Goal: Task Accomplishment & Management: Manage account settings

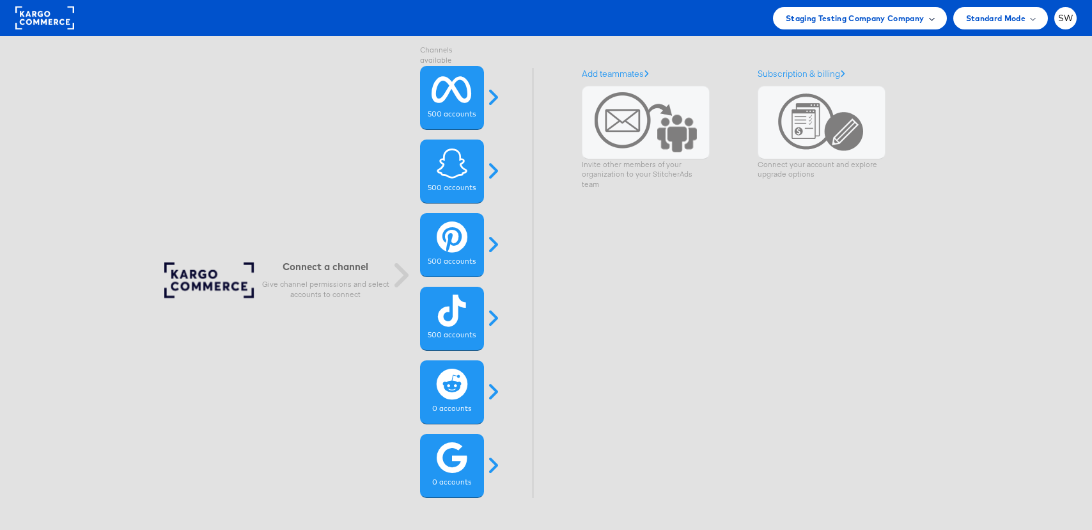
click at [917, 16] on span "Staging Testing Company Company" at bounding box center [855, 18] width 139 height 13
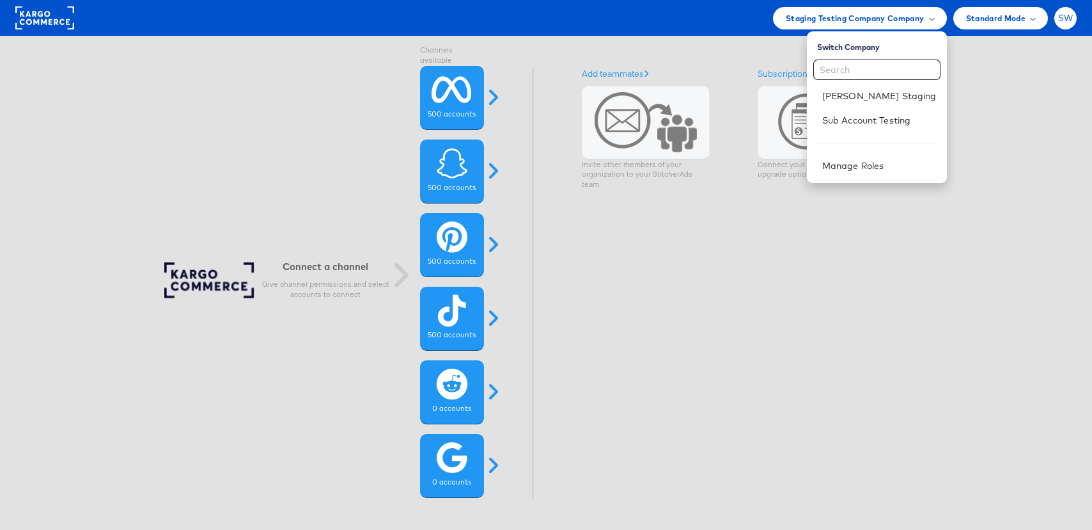
click at [1056, 13] on div "SW" at bounding box center [1066, 18] width 22 height 22
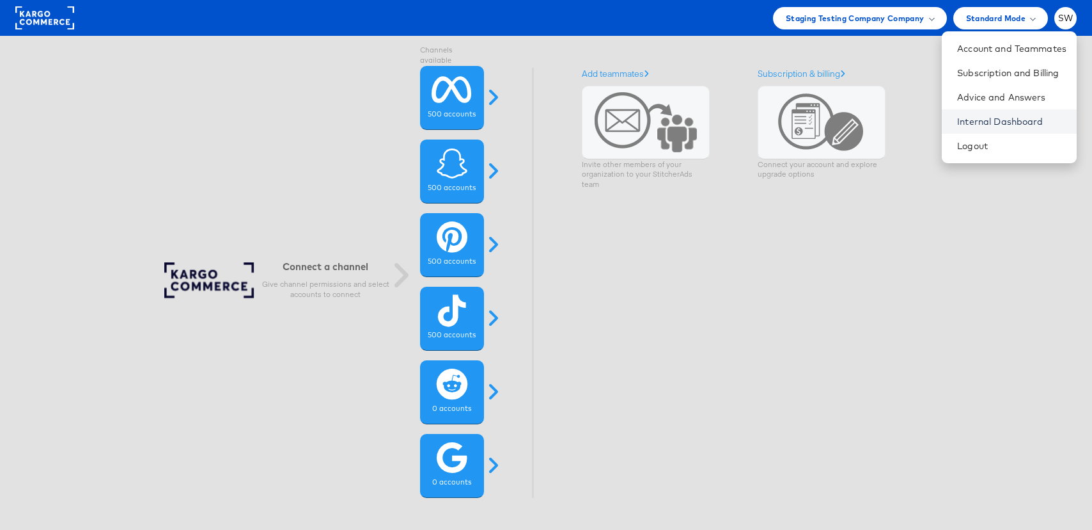
click at [1025, 127] on link "Internal Dashboard" at bounding box center [1011, 121] width 109 height 13
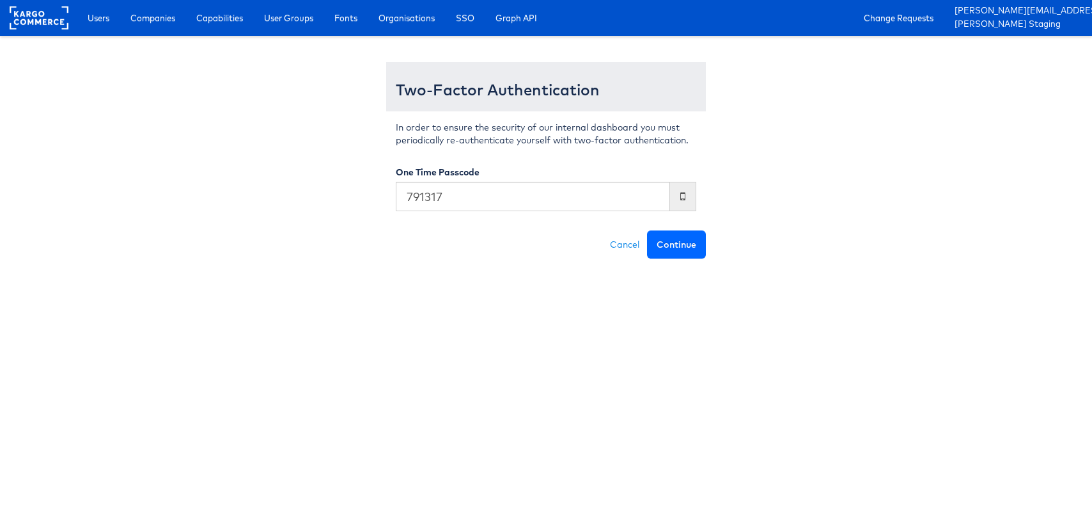
type input "791317"
click at [647, 230] on button "Continue" at bounding box center [676, 244] width 59 height 28
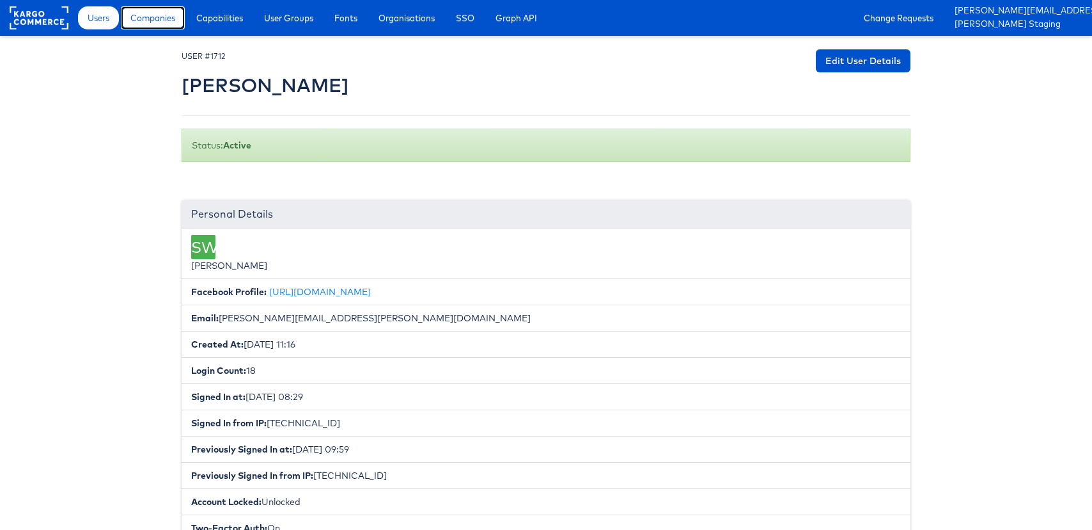
click at [158, 27] on link "Companies" at bounding box center [153, 17] width 64 height 23
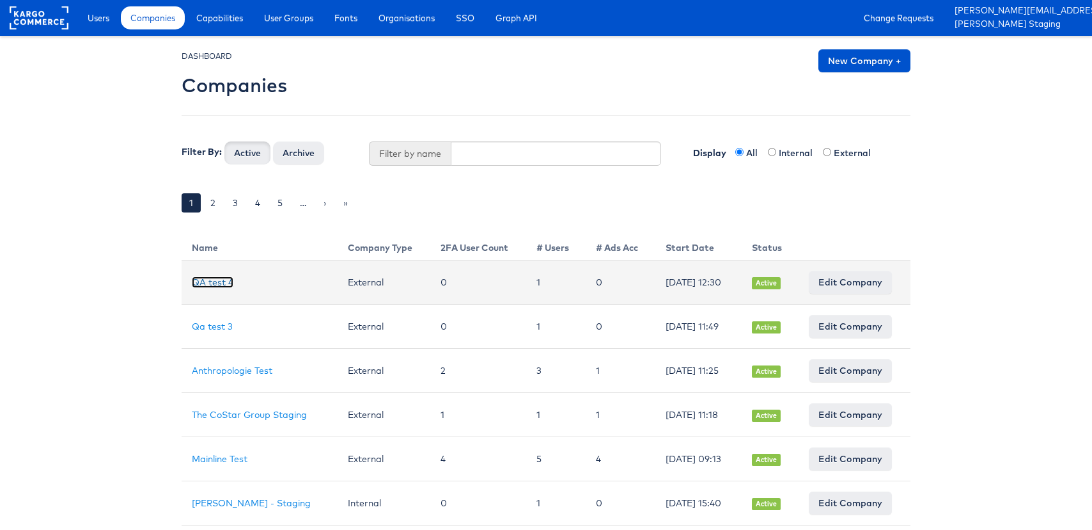
click at [203, 284] on link "QA test 4" at bounding box center [213, 282] width 42 height 12
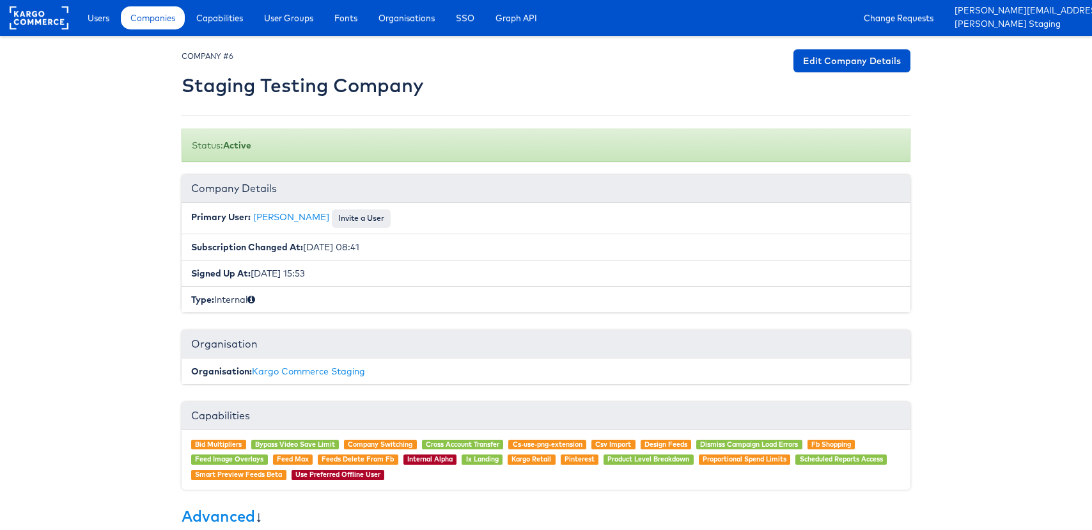
click at [316, 90] on h2 "Staging Testing Company" at bounding box center [303, 85] width 242 height 21
copy div "Staging Testing Company Edit Company Details"
click at [641, 108] on div "× Set primary user The current primary user will be reverted back to their orig…" at bounding box center [546, 400] width 729 height 703
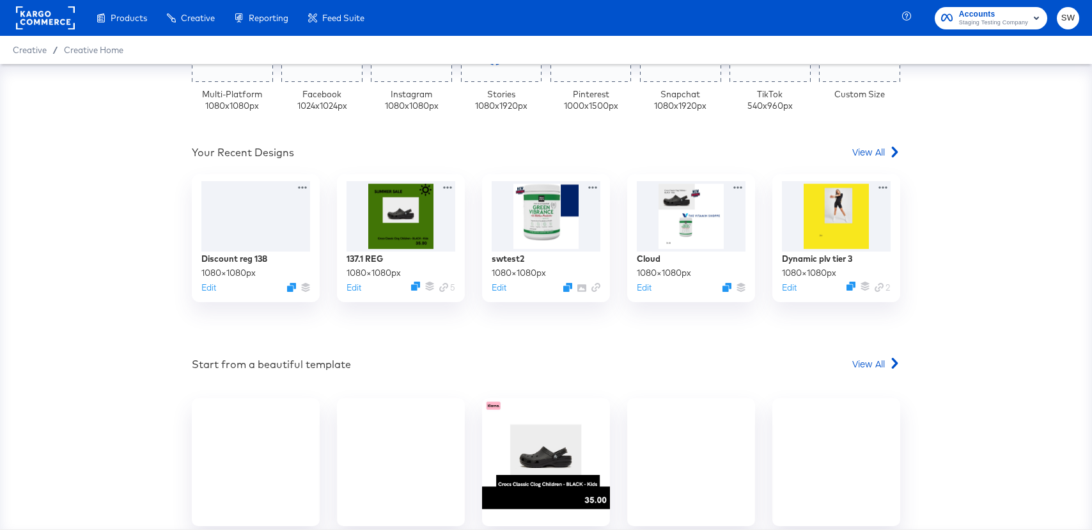
scroll to position [355, 0]
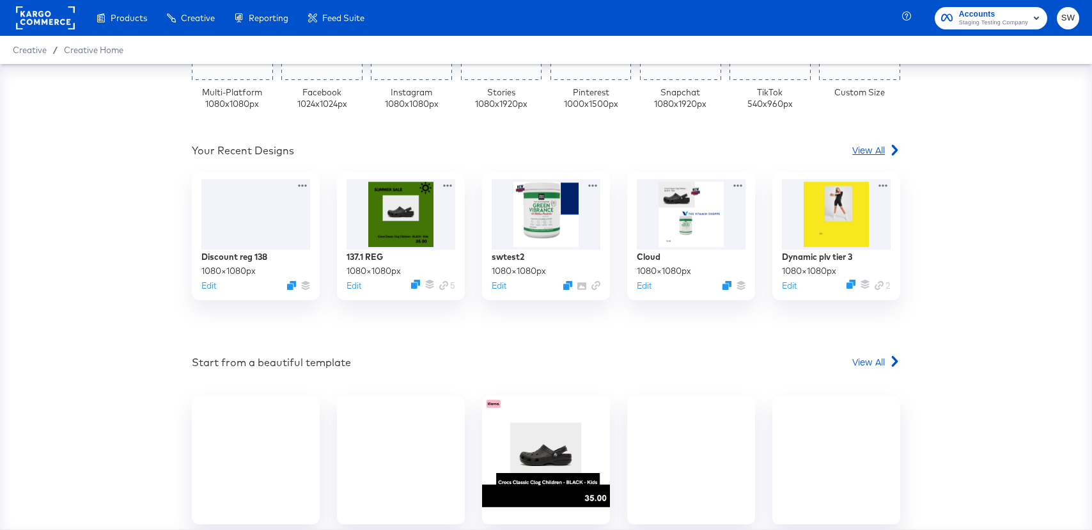
click at [870, 149] on span "View All" at bounding box center [868, 149] width 33 height 13
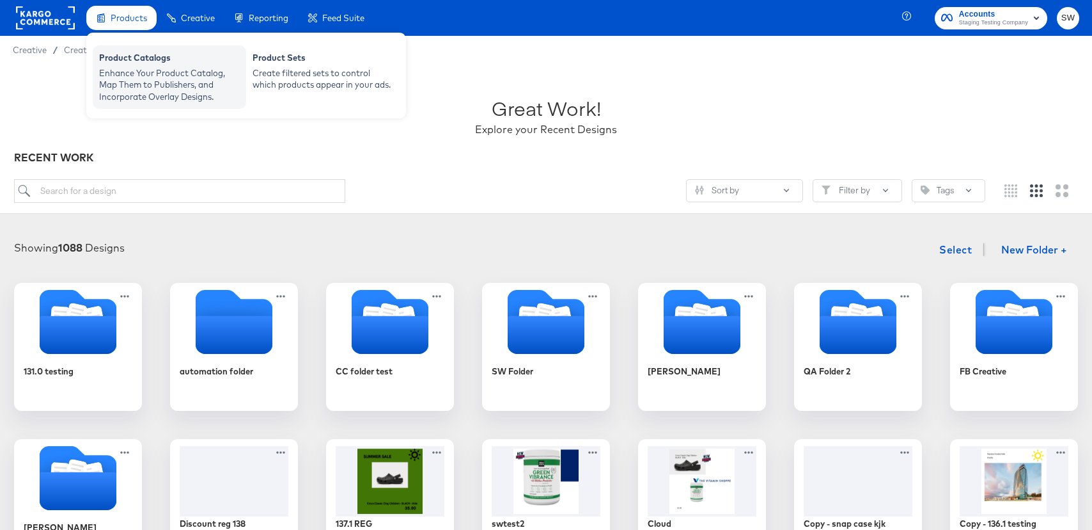
click at [117, 51] on div "Product Catalogs Enhance Your Product Catalog, Map Them to Publishers, and Inco…" at bounding box center [169, 76] width 153 height 63
click at [133, 76] on div "Enhance Your Product Catalog, Map Them to Publishers, and Incorporate Overlay D…" at bounding box center [169, 85] width 141 height 36
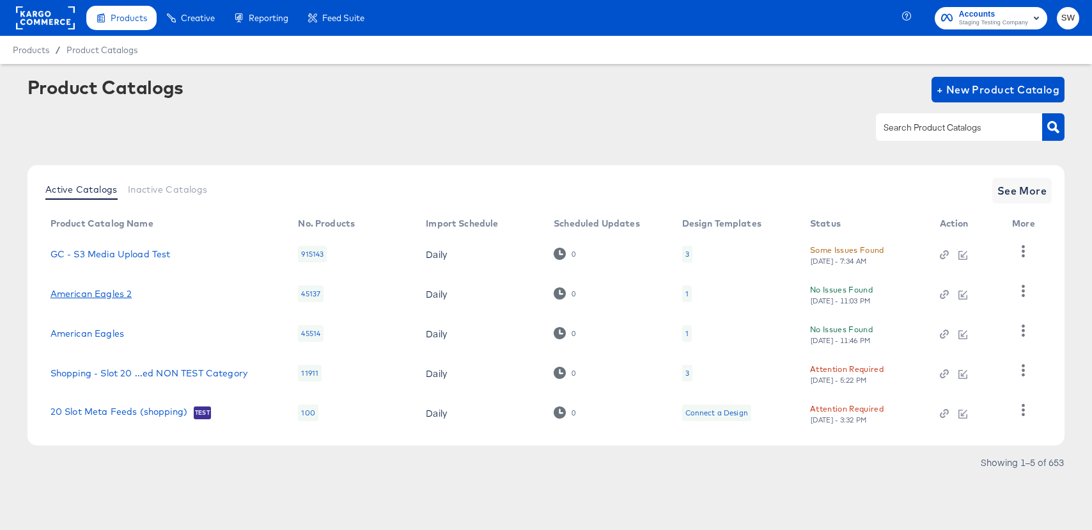
click at [122, 289] on link "American Eagles 2" at bounding box center [92, 293] width 82 height 10
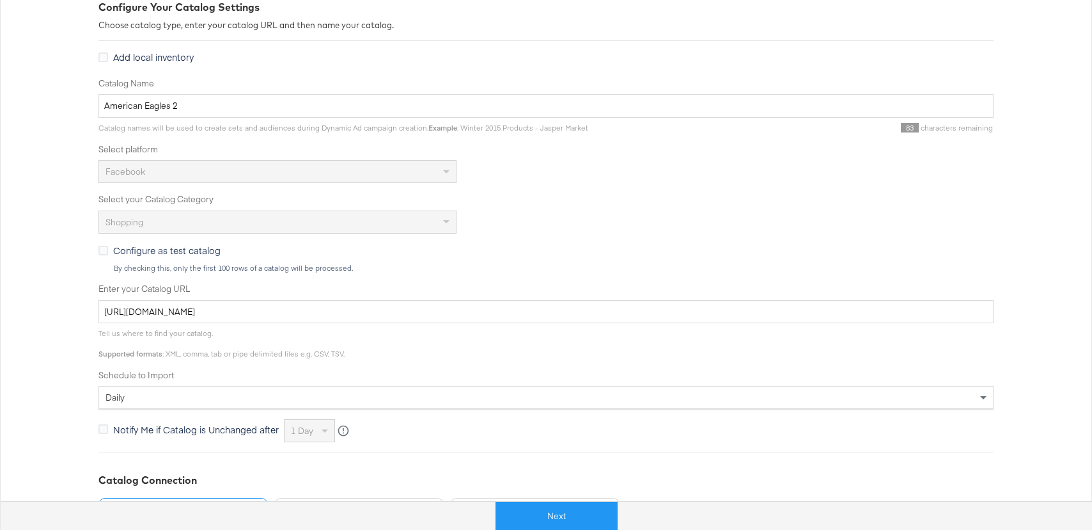
scroll to position [191, 0]
click at [406, 407] on div "daily" at bounding box center [545, 395] width 895 height 23
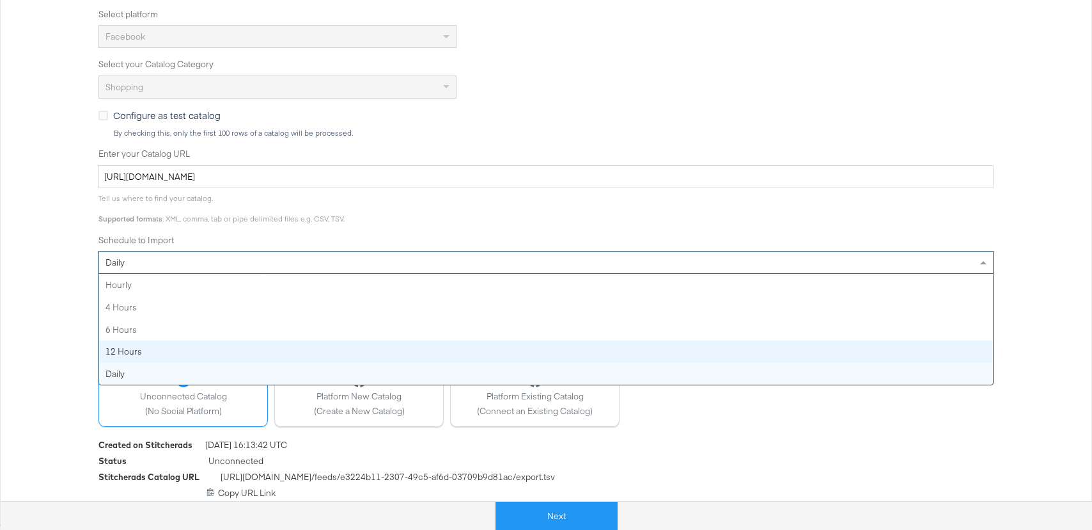
scroll to position [329, 0]
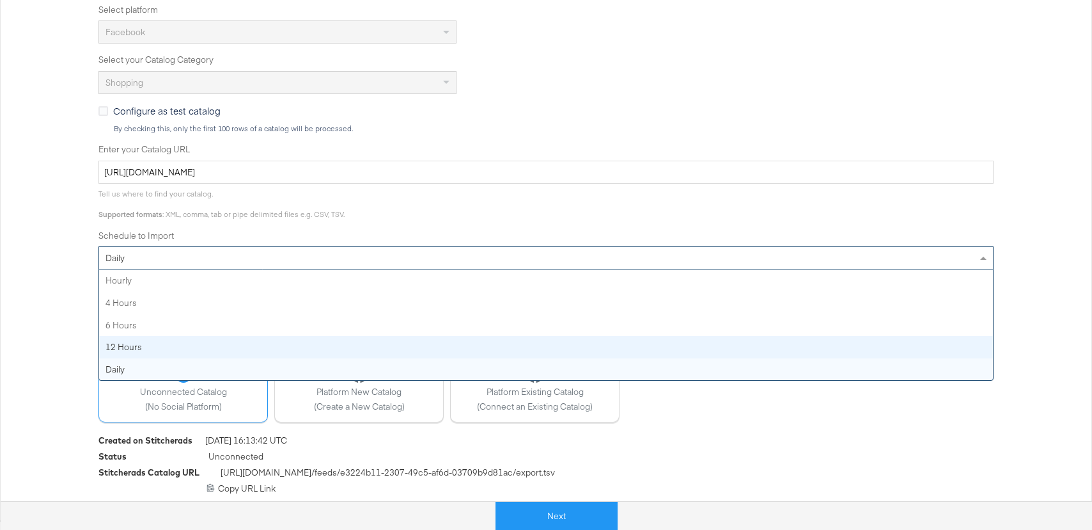
click at [429, 466] on span "https://feeds.stitcherqa.com /feeds/ e3224b11-2307-49c5-af6d-03709b9d81ac /expo…" at bounding box center [388, 474] width 334 height 16
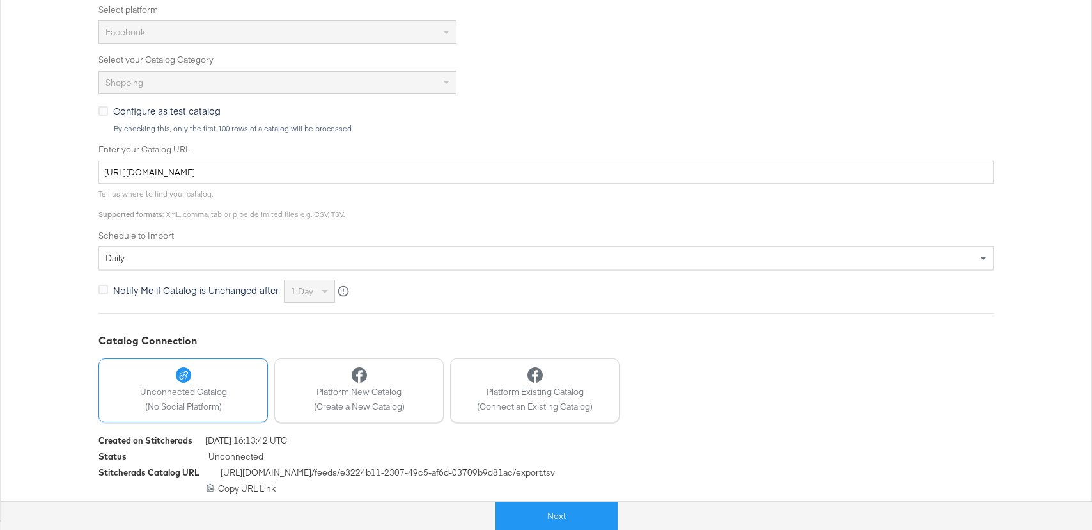
click at [373, 260] on div "daily" at bounding box center [546, 258] width 894 height 22
click at [385, 215] on div "Tell us where to find your catalog. Supported formats : XML, comma, tab or pipe…" at bounding box center [545, 201] width 895 height 35
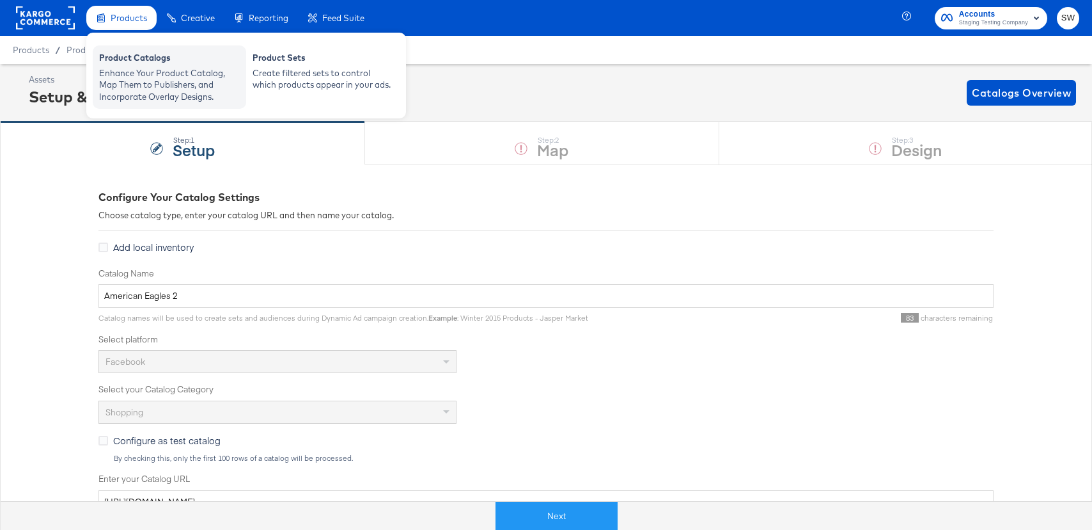
click at [134, 100] on div "Enhance Your Product Catalog, Map Them to Publishers, and Incorporate Overlay D…" at bounding box center [169, 85] width 141 height 36
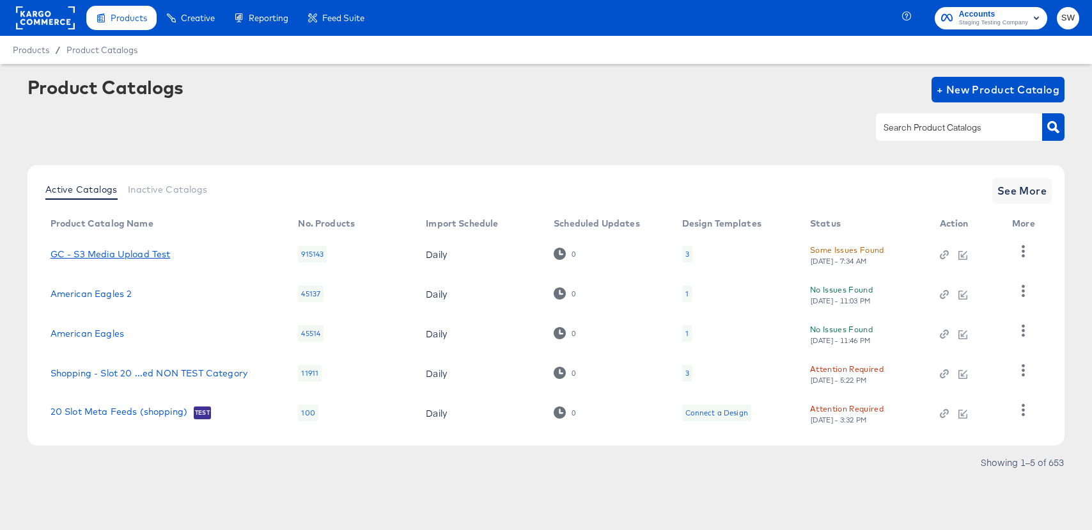
click at [138, 260] on td "GC - S3 Media Upload Test" at bounding box center [164, 254] width 248 height 40
click at [141, 251] on link "GC - S3 Media Upload Test" at bounding box center [111, 254] width 120 height 10
click at [1021, 246] on icon "button" at bounding box center [1023, 251] width 12 height 12
click at [687, 258] on div "3" at bounding box center [688, 254] width 4 height 10
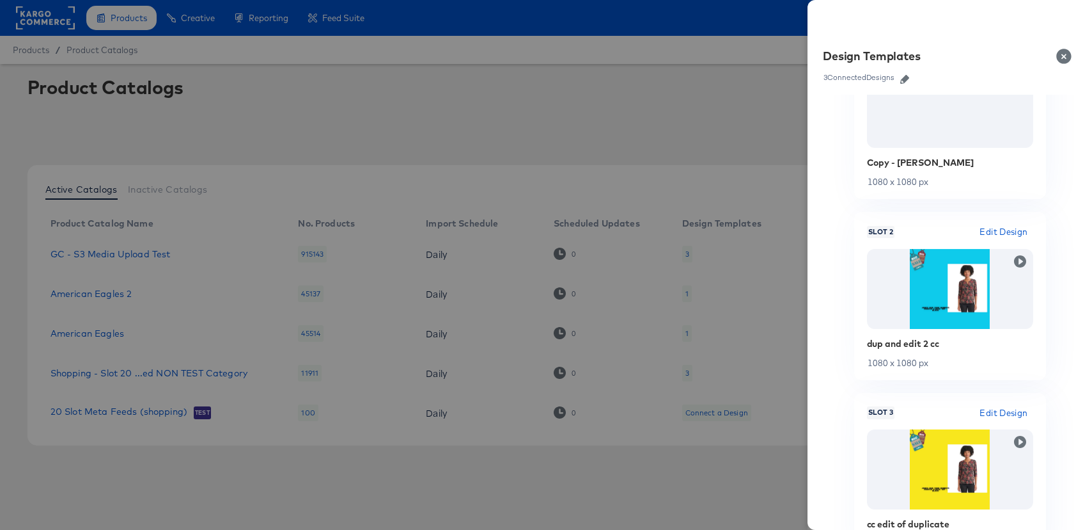
scroll to position [340, 0]
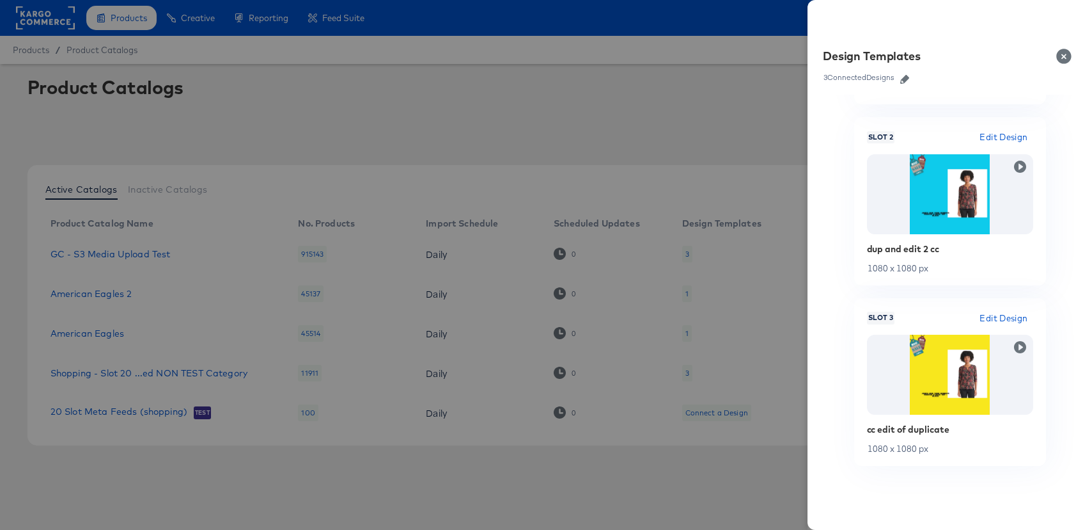
click at [575, 156] on div at bounding box center [546, 265] width 1092 height 530
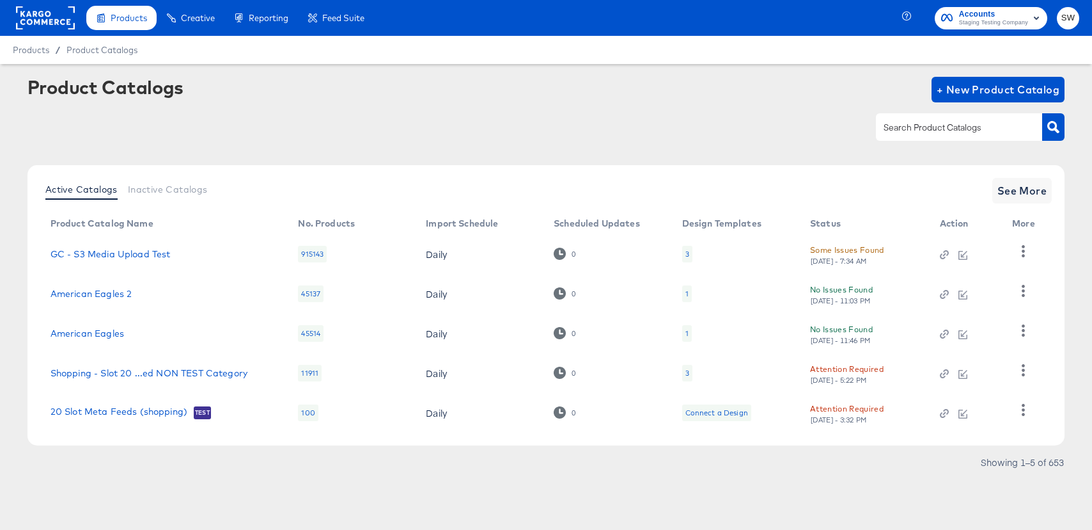
click at [141, 263] on td "GC - S3 Media Upload Test" at bounding box center [164, 254] width 248 height 40
click at [141, 255] on link "GC - S3 Media Upload Test" at bounding box center [111, 254] width 120 height 10
click at [1031, 332] on button "button" at bounding box center [1023, 331] width 22 height 26
click at [982, 419] on div "Delete" at bounding box center [971, 418] width 128 height 20
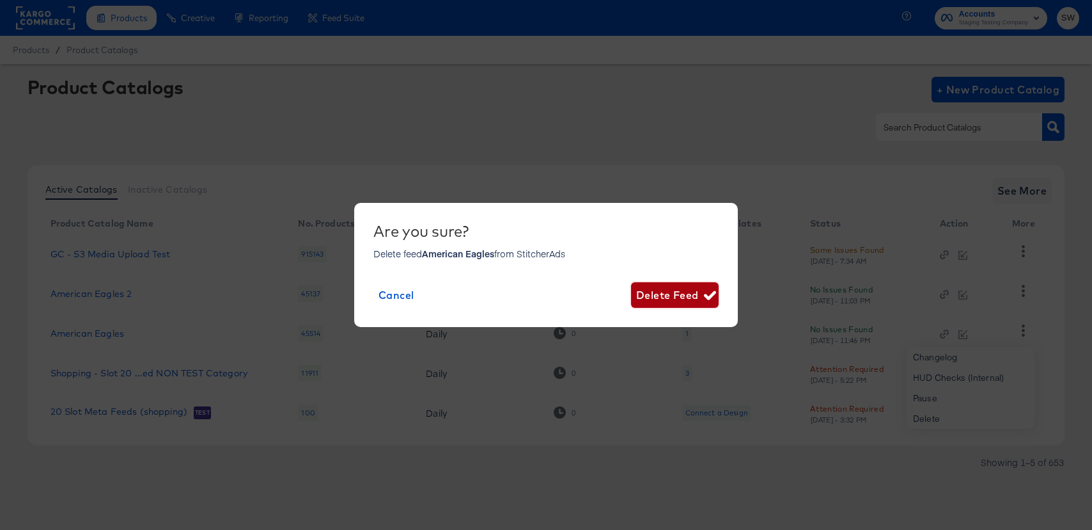
click at [697, 286] on span "Delete Feed" at bounding box center [674, 295] width 77 height 18
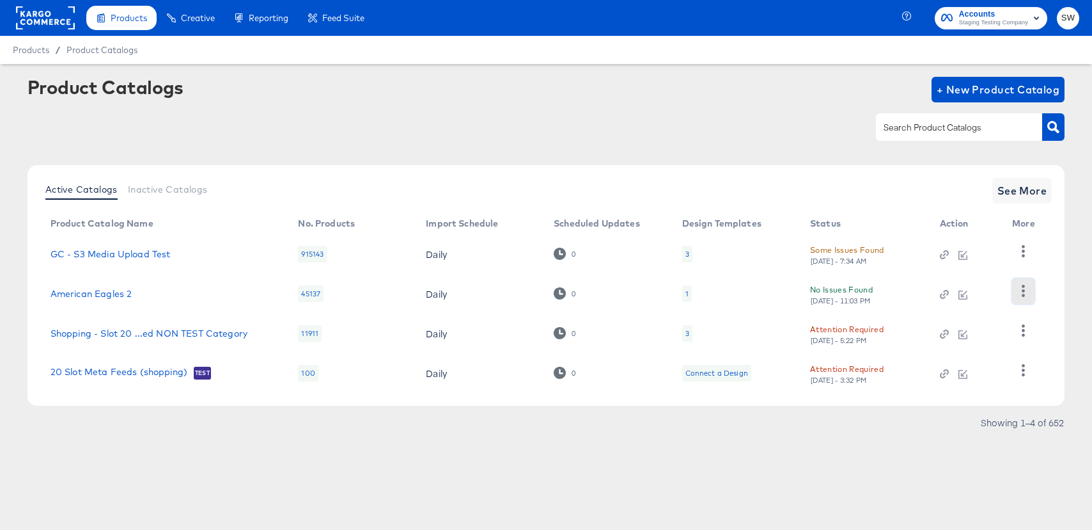
click at [1028, 296] on icon "button" at bounding box center [1023, 291] width 12 height 12
click at [971, 434] on div "Showing 1–4 of 652" at bounding box center [546, 428] width 1038 height 20
click at [1033, 199] on span "See More" at bounding box center [1023, 191] width 50 height 18
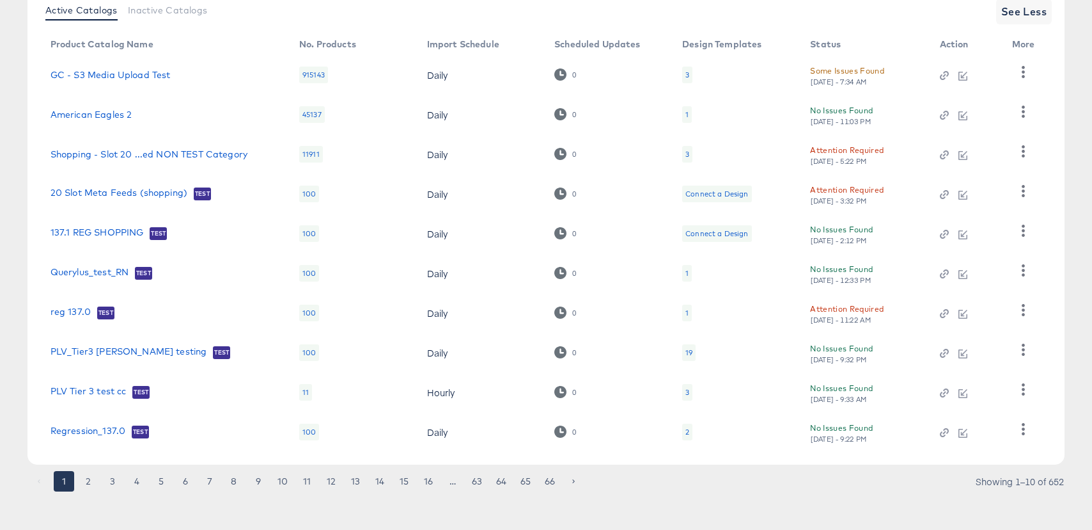
scroll to position [182, 0]
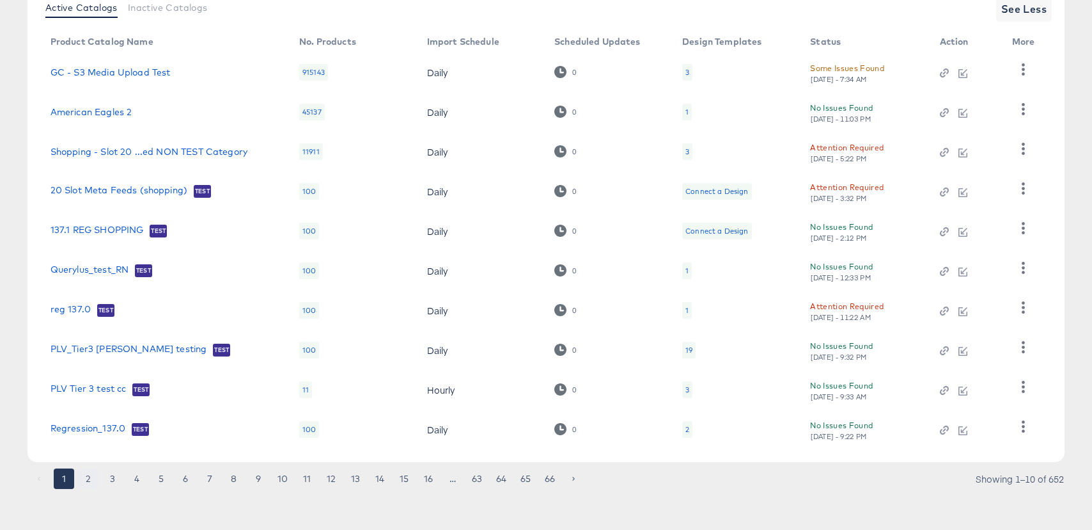
click at [86, 480] on button "2" at bounding box center [88, 478] width 20 height 20
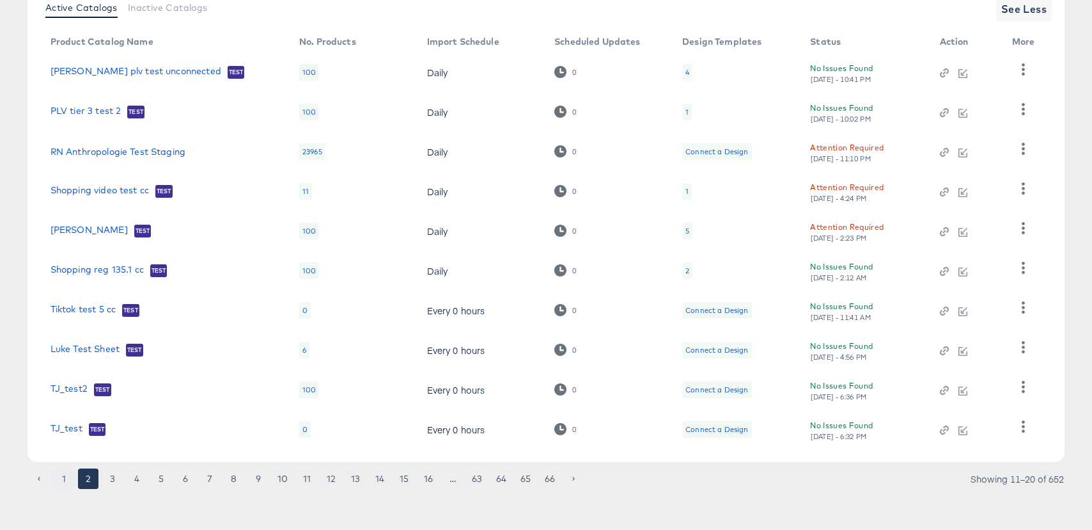
click at [62, 479] on button "1" at bounding box center [64, 478] width 20 height 20
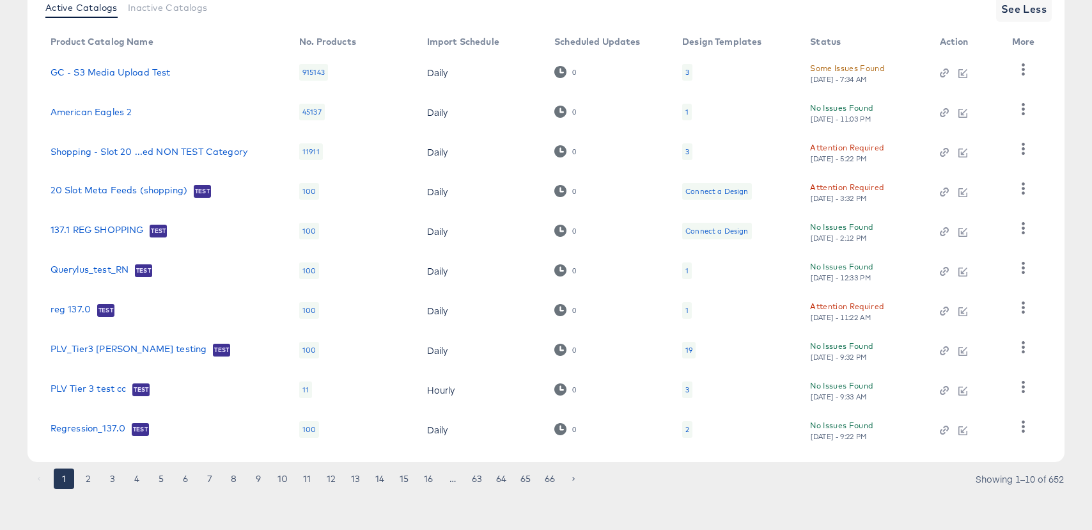
scroll to position [0, 0]
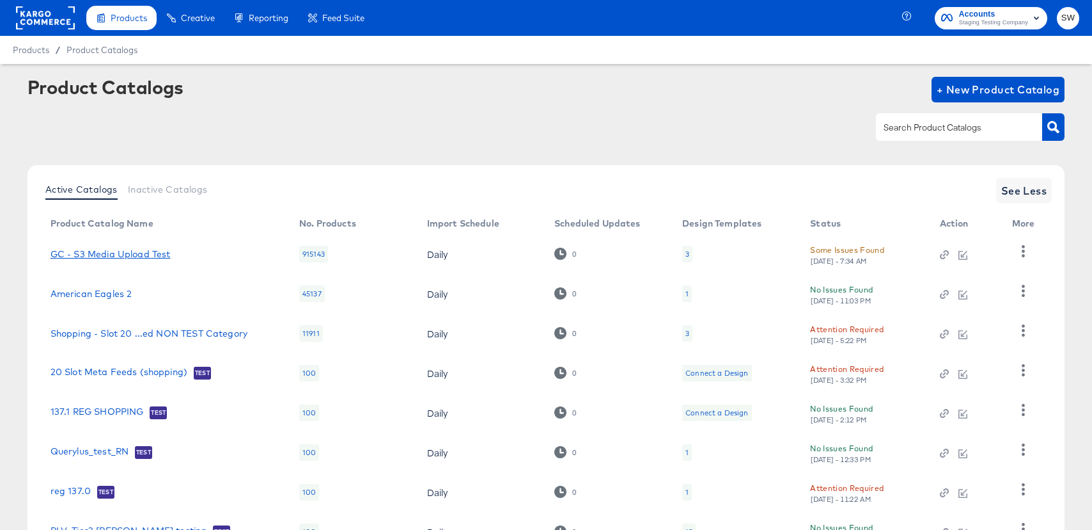
click at [151, 249] on link "GC - S3 Media Upload Test" at bounding box center [111, 254] width 120 height 10
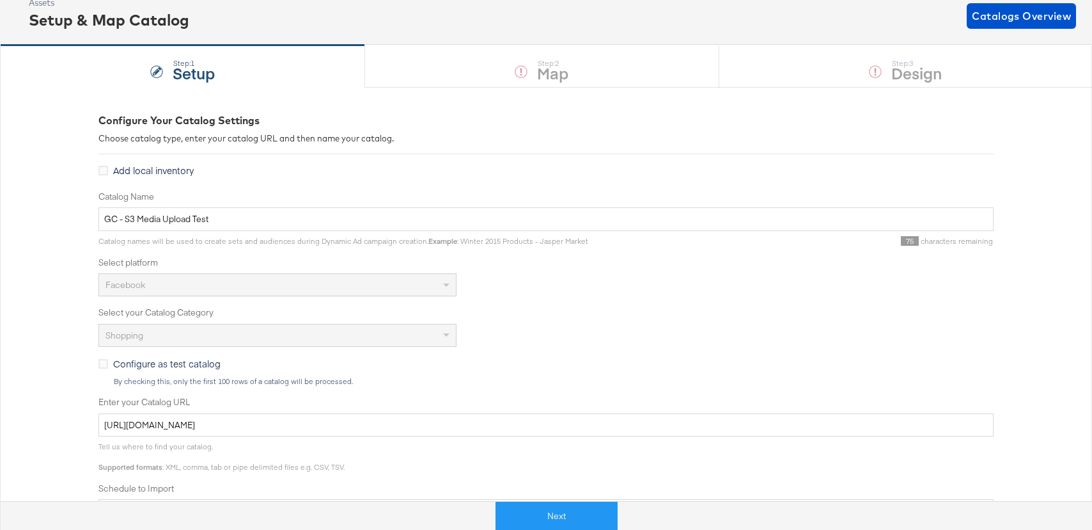
scroll to position [79, 0]
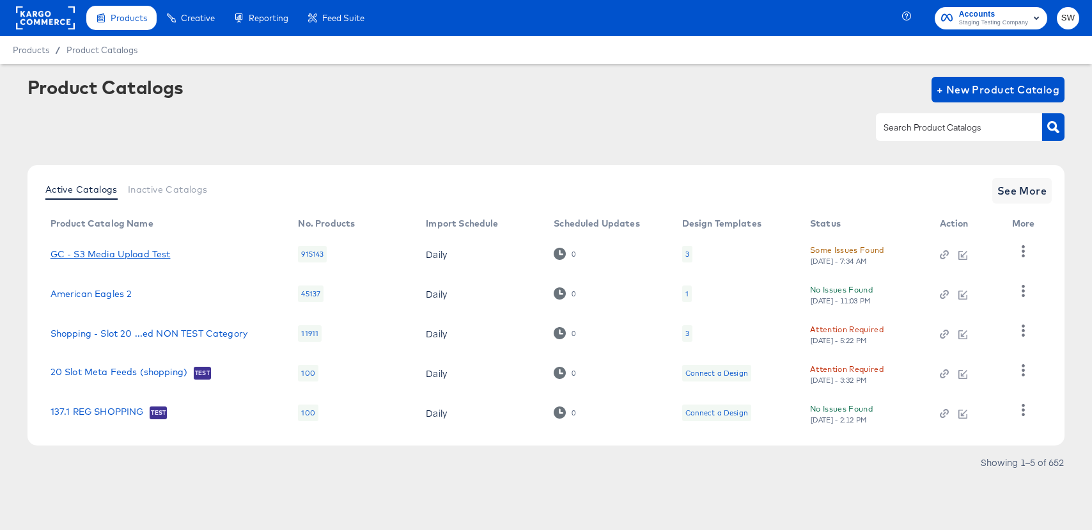
click at [57, 258] on link "GC - S3 Media Upload Test" at bounding box center [111, 254] width 120 height 10
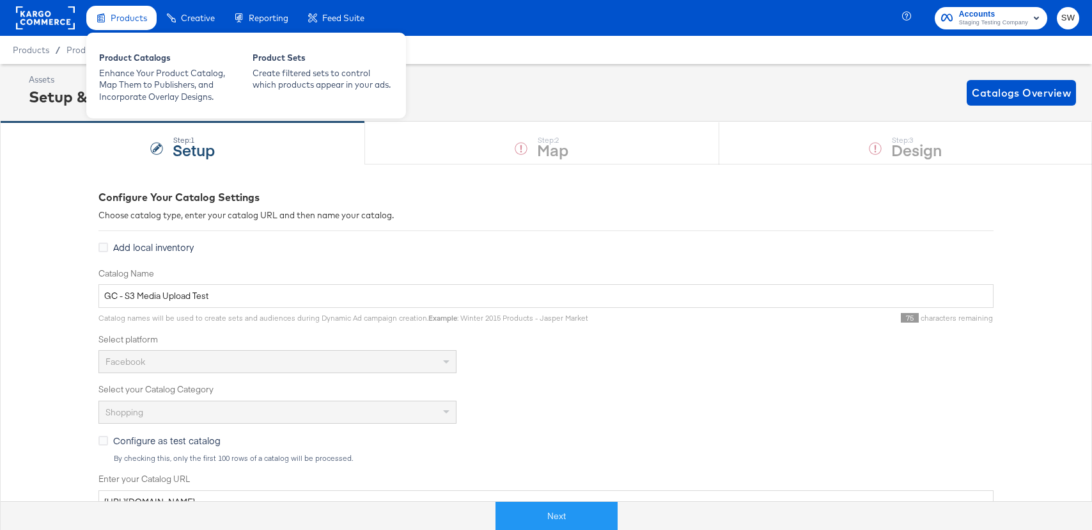
click at [134, 15] on span "Products" at bounding box center [129, 18] width 36 height 10
click at [141, 79] on div "Enhance Your Product Catalog, Map Them to Publishers, and Incorporate Overlay D…" at bounding box center [169, 85] width 141 height 36
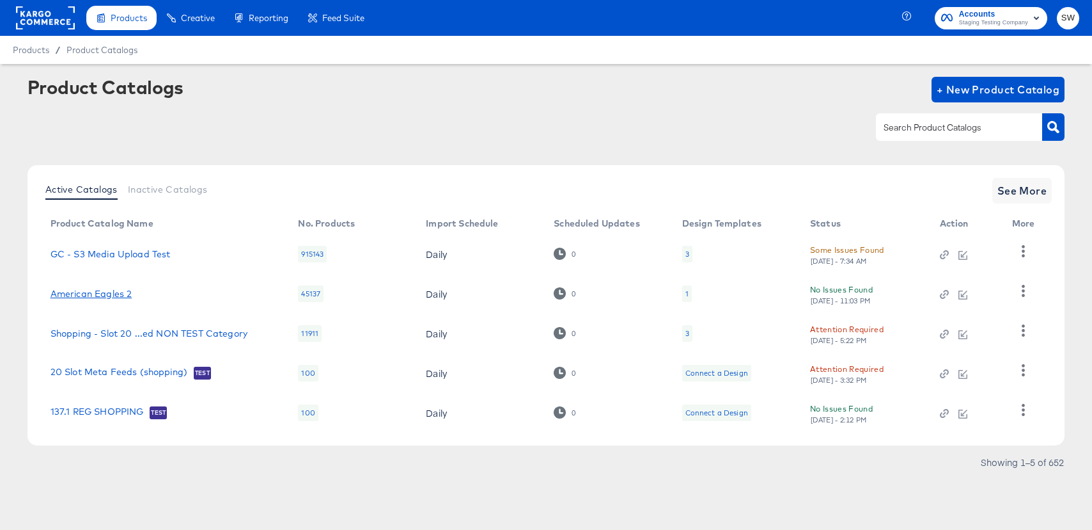
click at [121, 292] on link "American Eagles 2" at bounding box center [92, 293] width 82 height 10
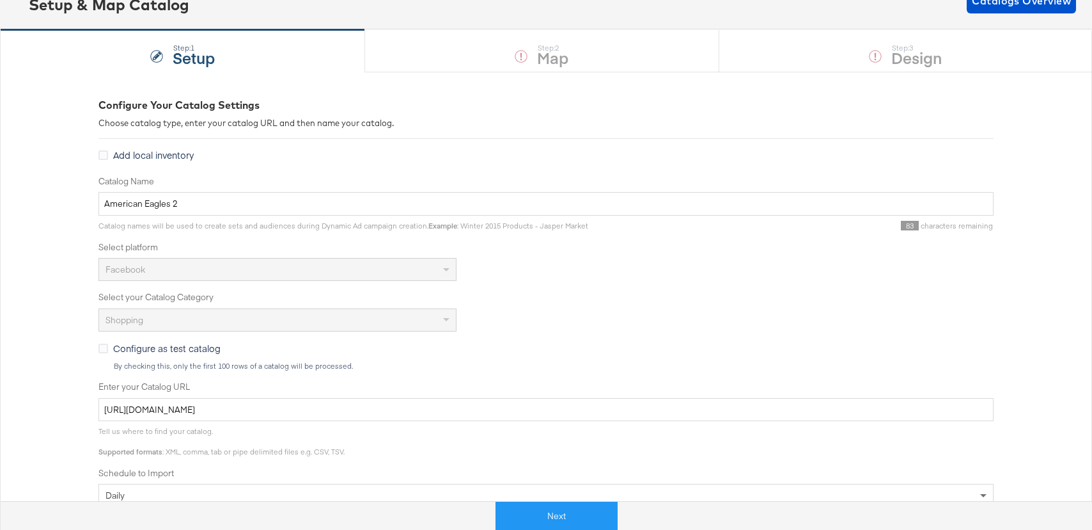
scroll to position [144, 0]
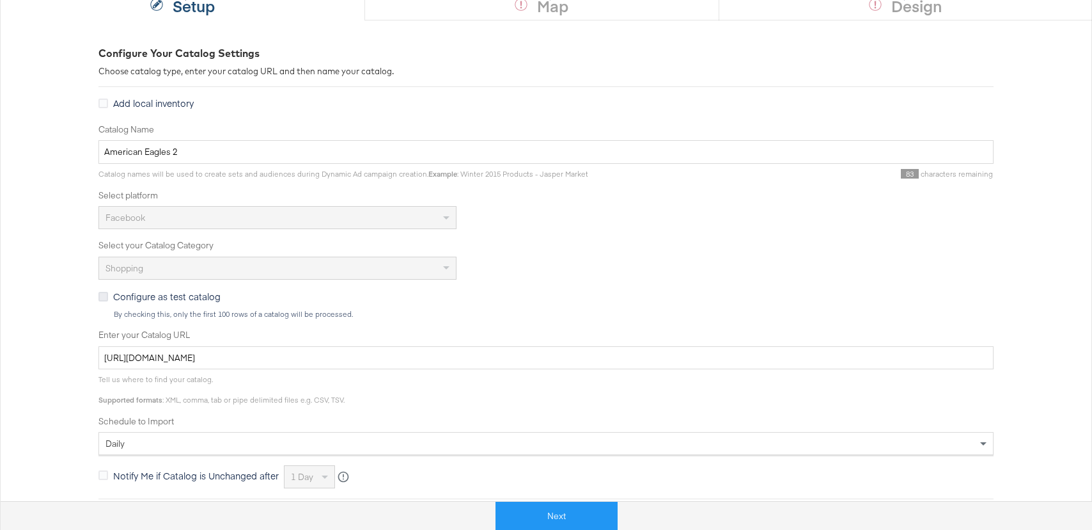
click at [100, 298] on icon at bounding box center [103, 297] width 10 height 10
click at [0, 0] on input "Configure as test catalog" at bounding box center [0, 0] width 0 height 0
click at [536, 517] on button "Next" at bounding box center [543, 515] width 122 height 29
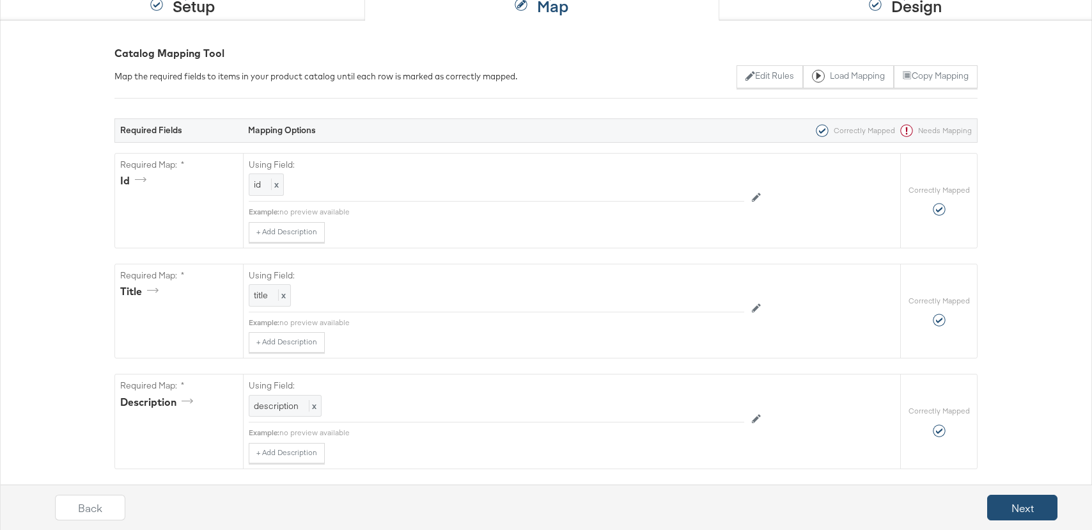
scroll to position [0, 0]
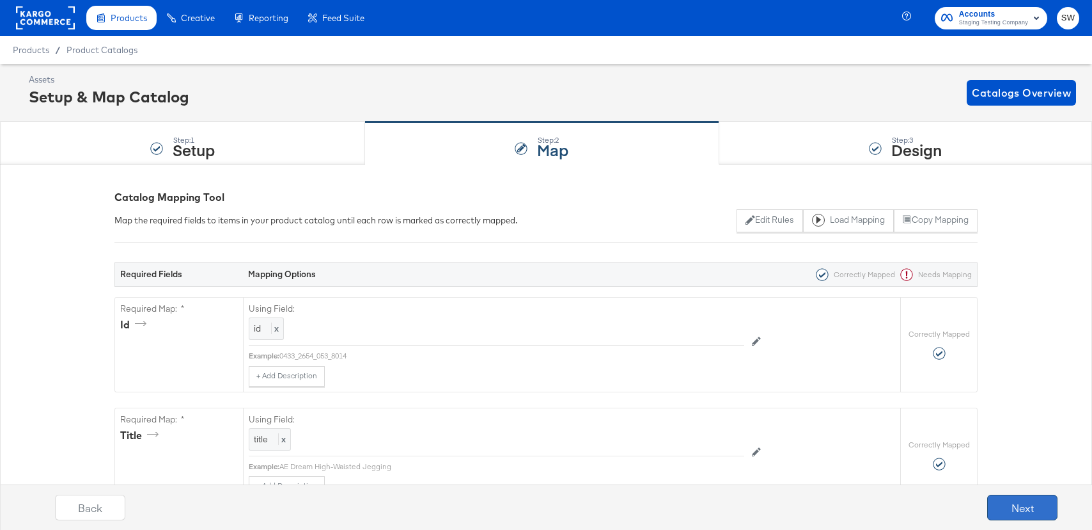
click at [999, 508] on button "Next" at bounding box center [1022, 507] width 70 height 26
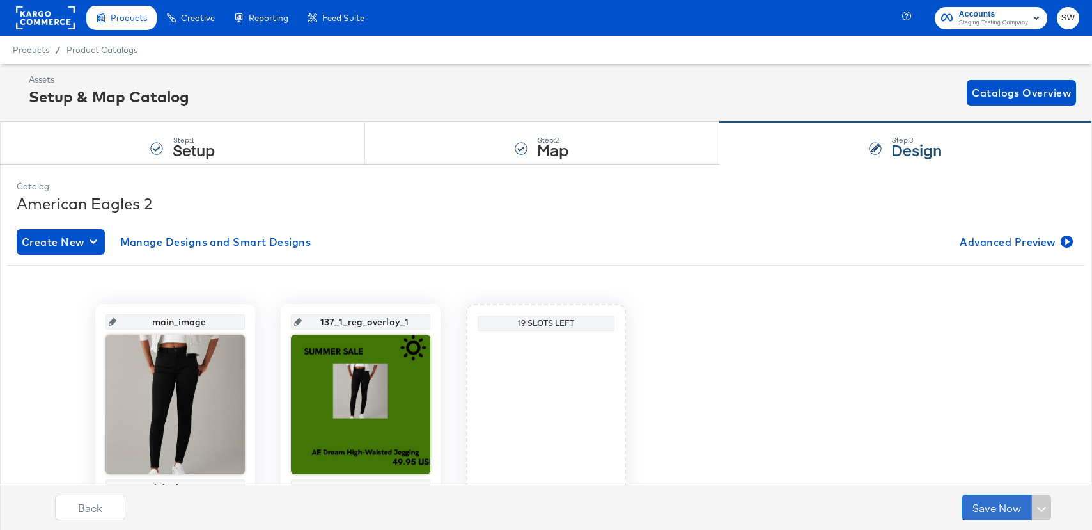
click at [999, 508] on button "Save Now" at bounding box center [997, 507] width 70 height 26
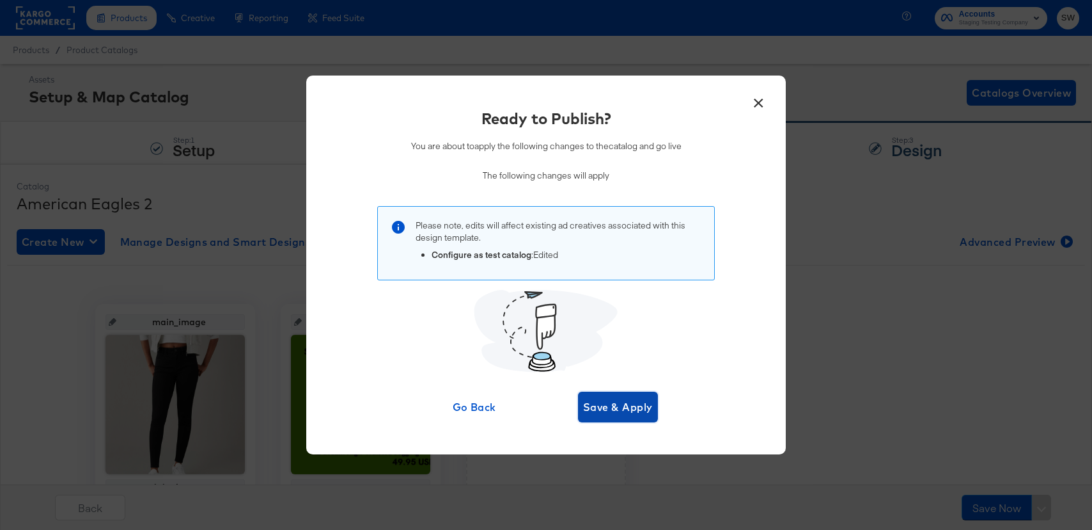
click at [615, 400] on span "Save & Apply" at bounding box center [618, 407] width 70 height 18
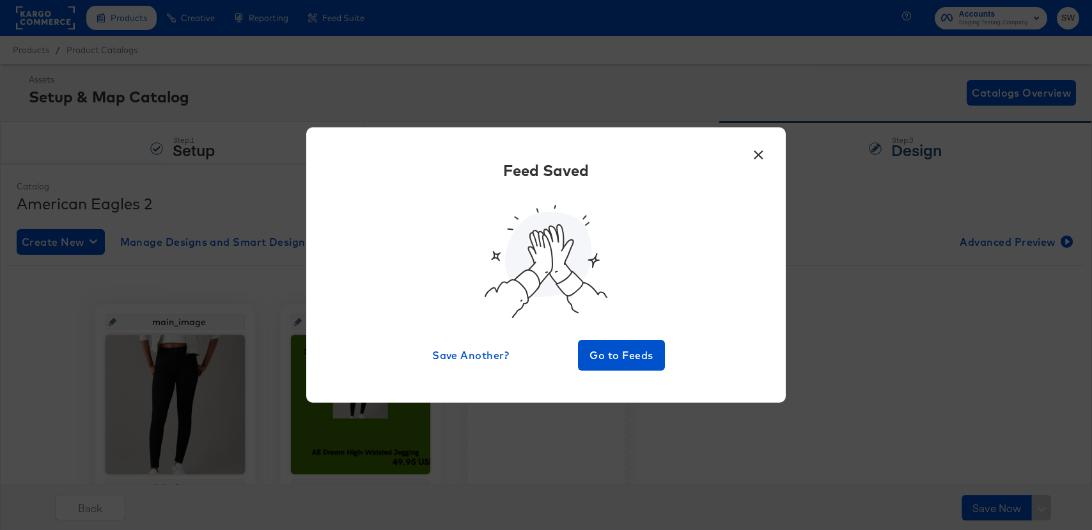
click at [650, 377] on div "× Feed Saved Save Another? Go to Feeds" at bounding box center [546, 264] width 480 height 275
click at [640, 359] on span "Go to Feeds" at bounding box center [621, 355] width 77 height 18
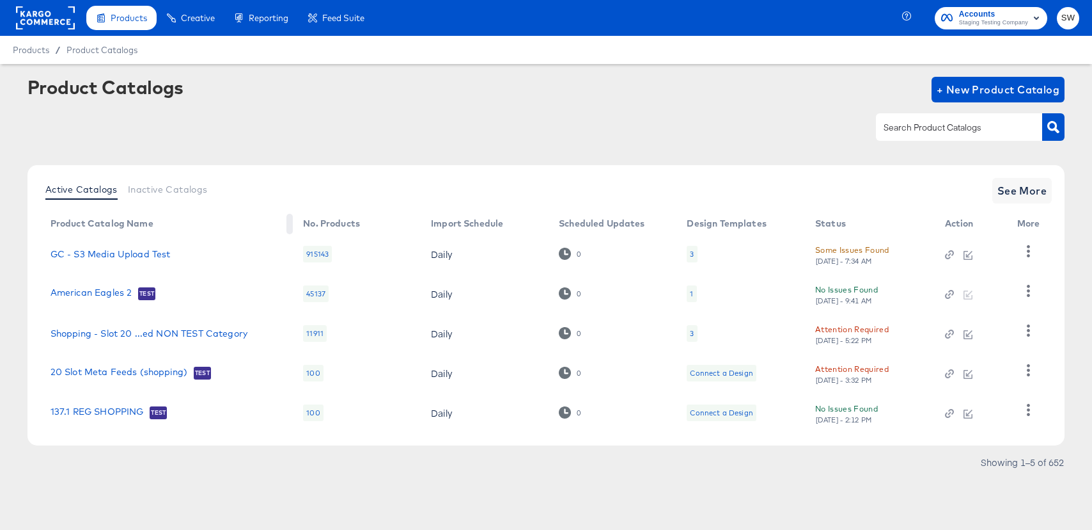
drag, startPoint x: 286, startPoint y: 224, endPoint x: 290, endPoint y: 261, distance: 36.7
click at [104, 252] on link "GC - S3 Media Upload Test" at bounding box center [111, 254] width 120 height 10
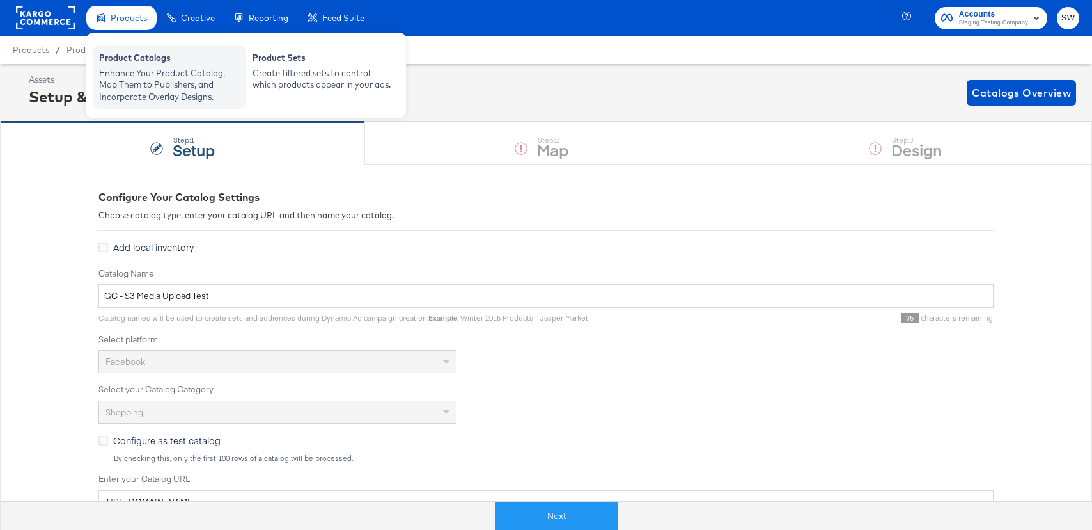
click at [151, 95] on div "Enhance Your Product Catalog, Map Them to Publishers, and Incorporate Overlay D…" at bounding box center [169, 85] width 141 height 36
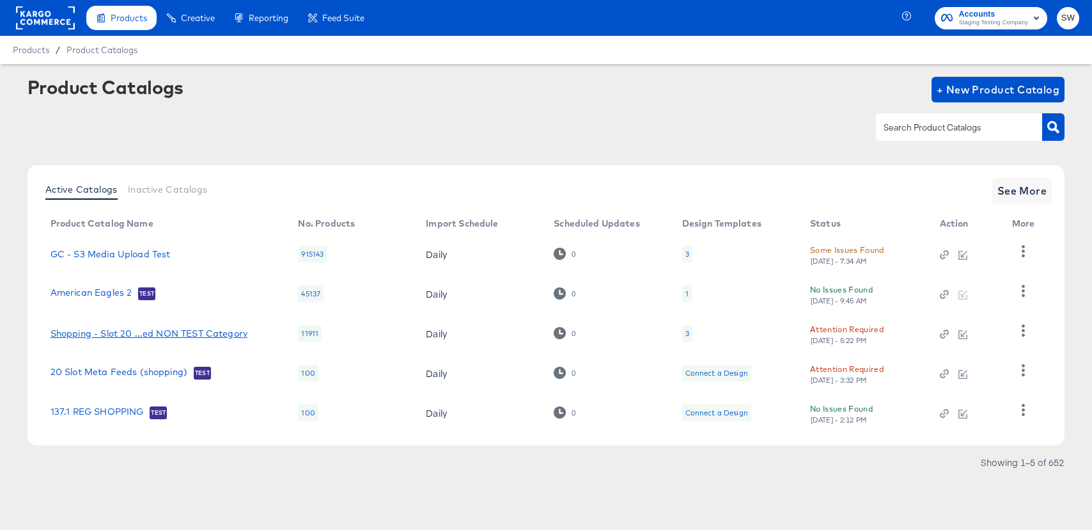
click at [183, 335] on div "Shopping - Slot 20 ...ed NON TEST Category" at bounding box center [149, 333] width 197 height 10
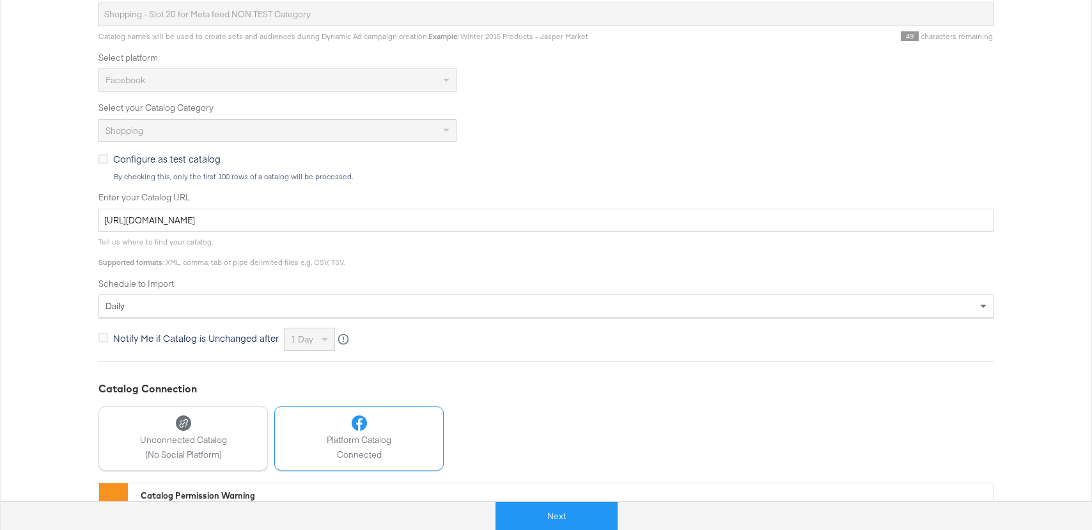
scroll to position [368, 0]
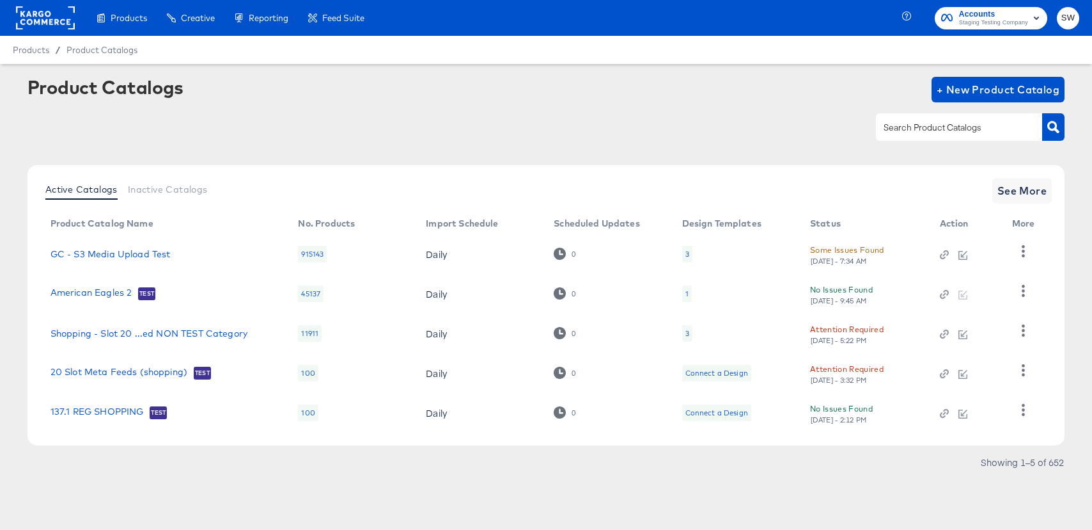
click at [311, 290] on div "45137" at bounding box center [311, 293] width 26 height 17
click at [135, 297] on div "American Eagles 2 Test" at bounding box center [162, 293] width 223 height 13
click at [127, 297] on link "American Eagles 2" at bounding box center [92, 293] width 82 height 13
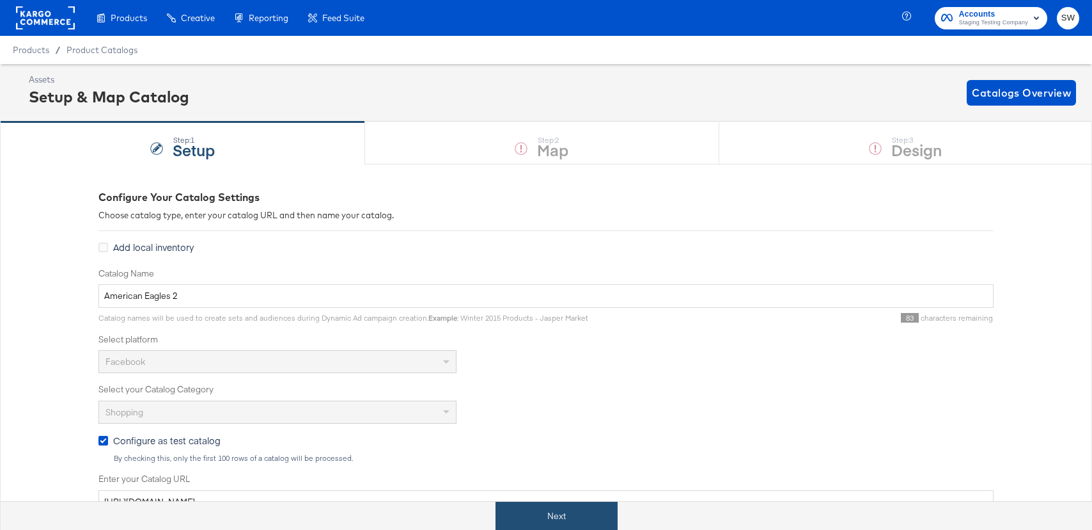
click at [562, 503] on button "Next" at bounding box center [557, 515] width 122 height 29
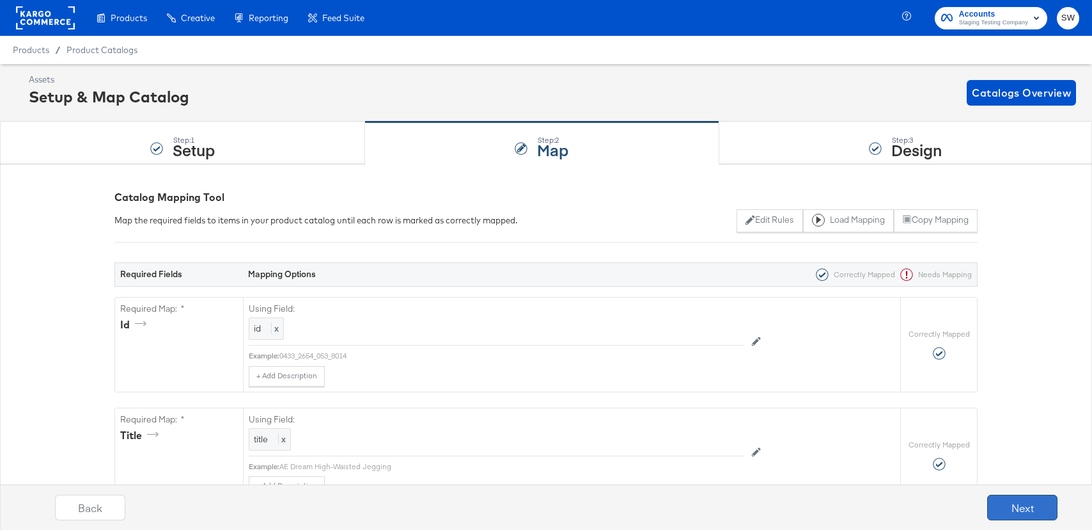
click at [1026, 509] on button "Next" at bounding box center [1022, 507] width 70 height 26
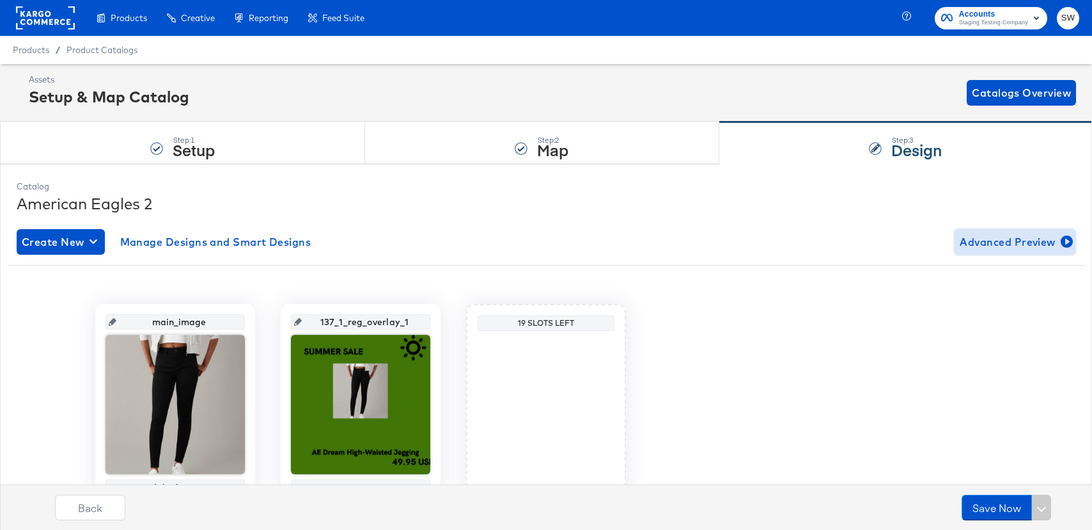
click at [1033, 253] on button "Advanced Preview" at bounding box center [1015, 242] width 121 height 26
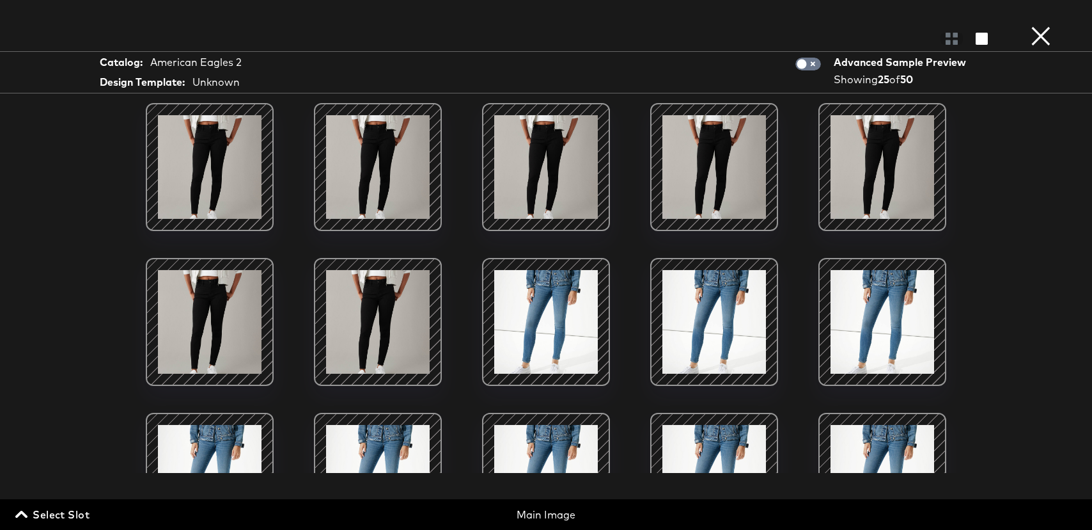
click at [1049, 26] on button "×" at bounding box center [1041, 13] width 26 height 26
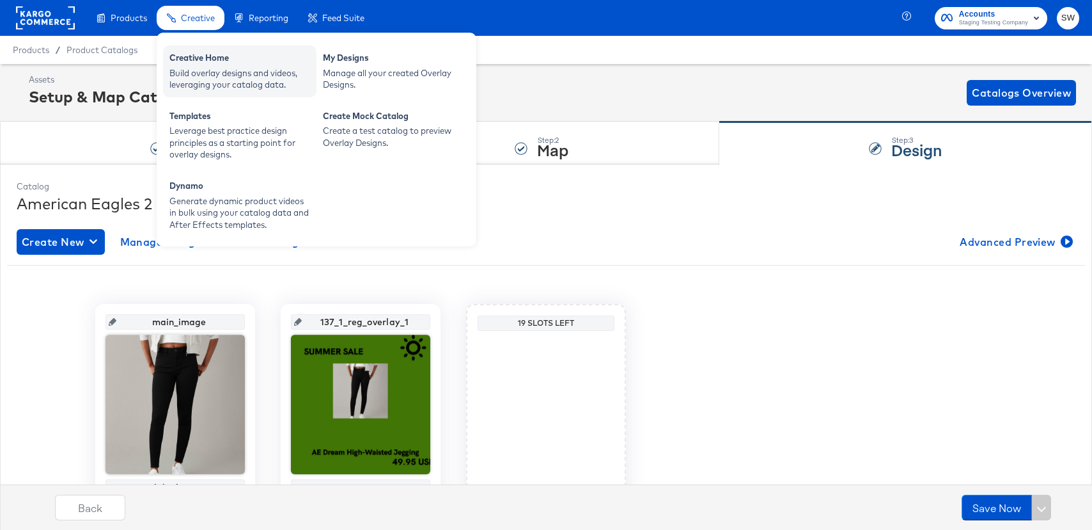
click at [180, 87] on div "Build overlay designs and videos, leveraging your catalog data." at bounding box center [239, 79] width 141 height 24
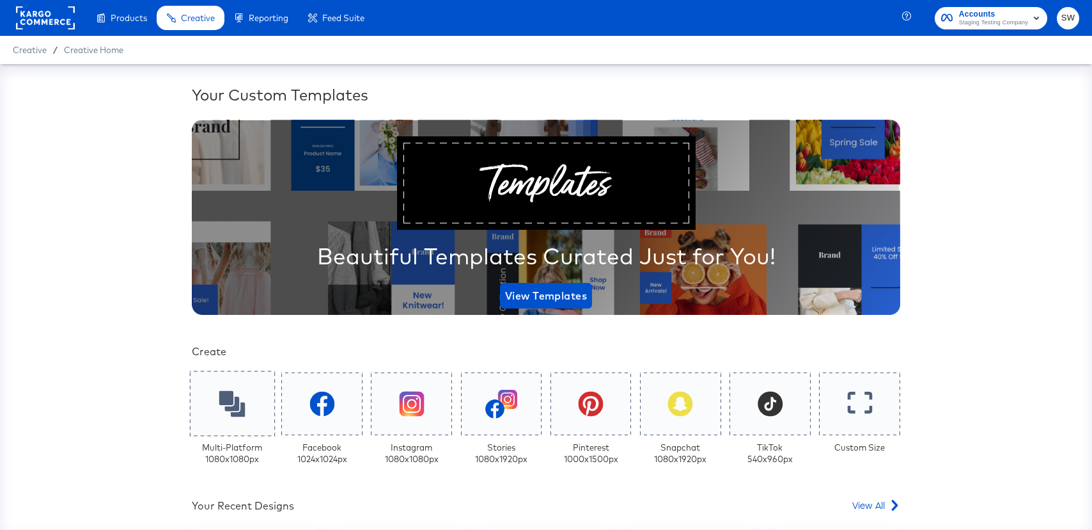
click at [224, 401] on icon at bounding box center [232, 404] width 26 height 26
